Goal: Navigation & Orientation: Find specific page/section

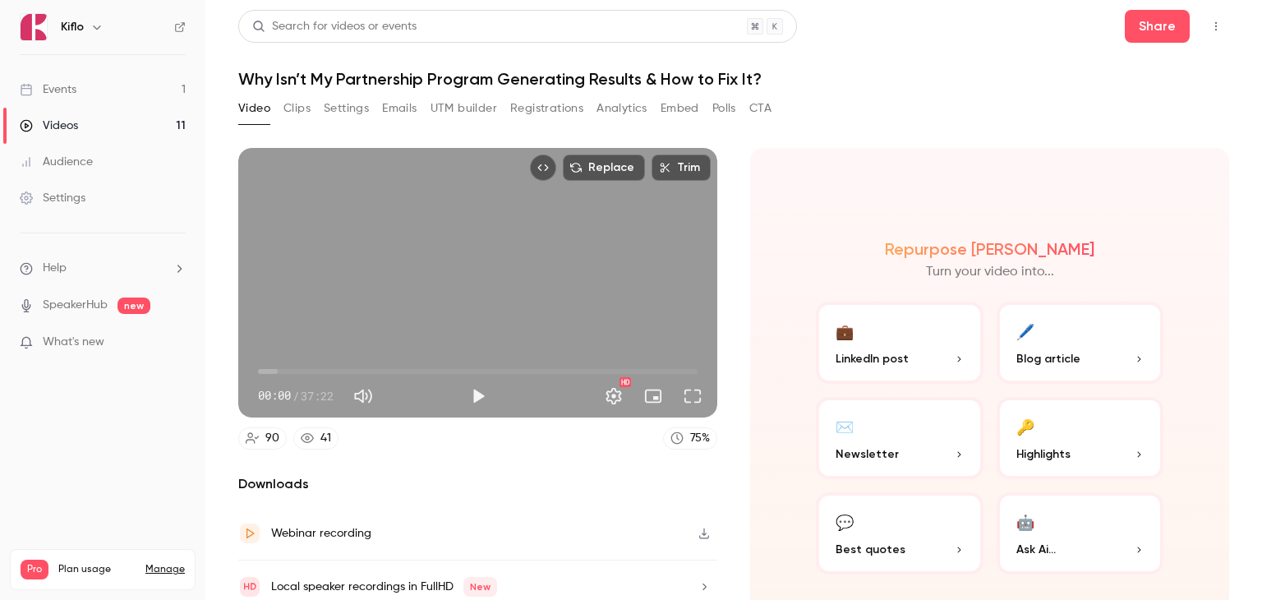
drag, startPoint x: 0, startPoint y: 0, endPoint x: 105, endPoint y: 98, distance: 143.6
click at [105, 98] on link "Events 1" at bounding box center [102, 89] width 205 height 36
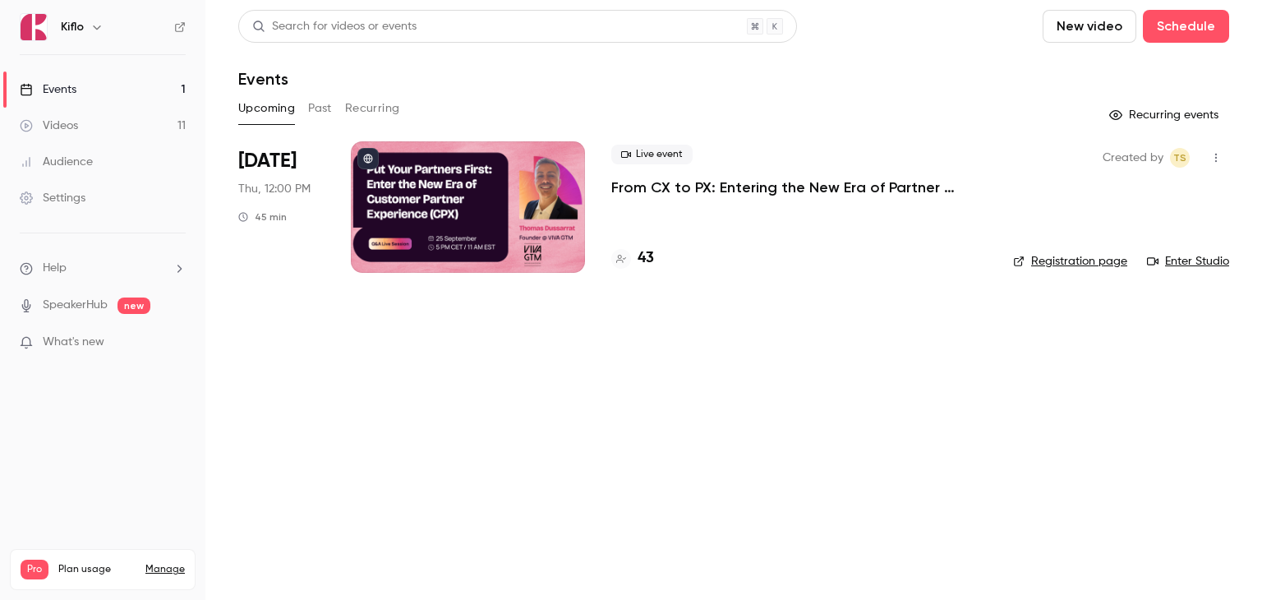
click at [318, 106] on button "Past" at bounding box center [320, 108] width 24 height 26
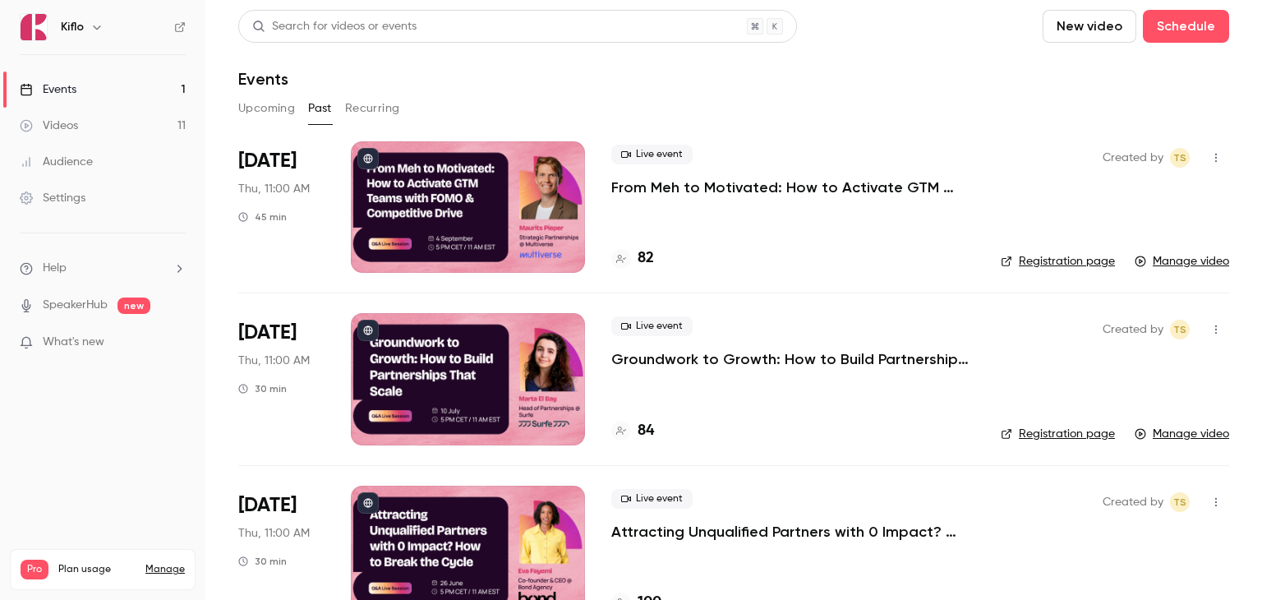
click at [256, 105] on button "Upcoming" at bounding box center [266, 108] width 57 height 26
